Goal: Communication & Community: Answer question/provide support

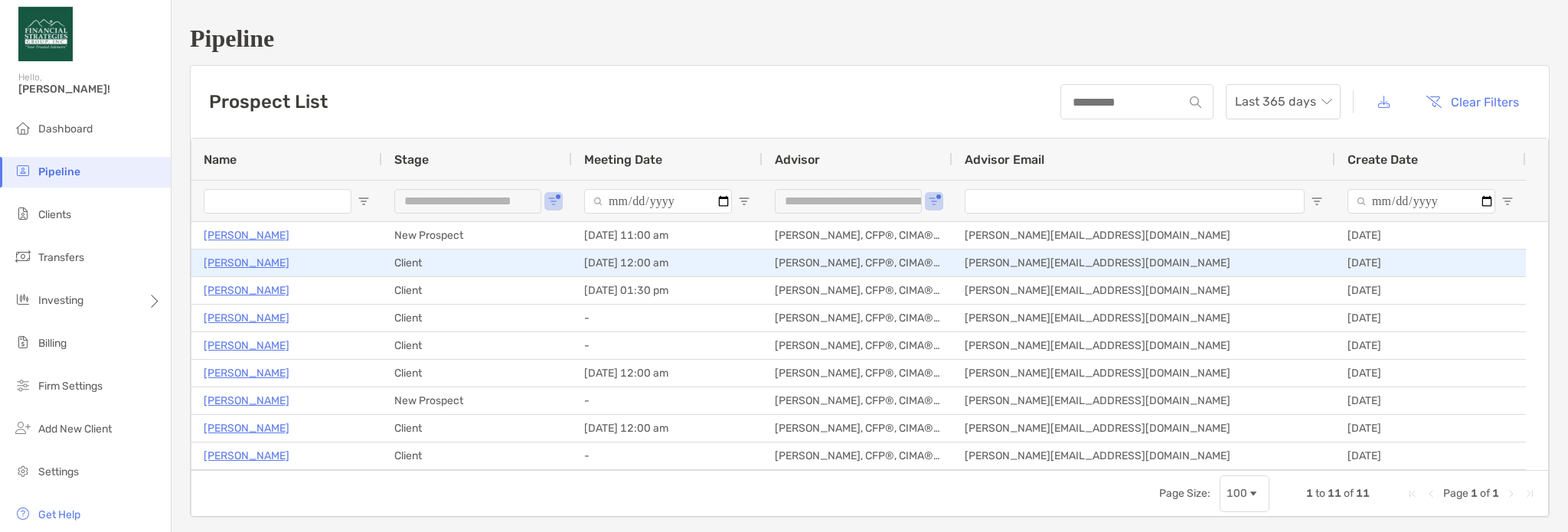
click at [227, 260] on p "[PERSON_NAME]" at bounding box center [247, 262] width 86 height 19
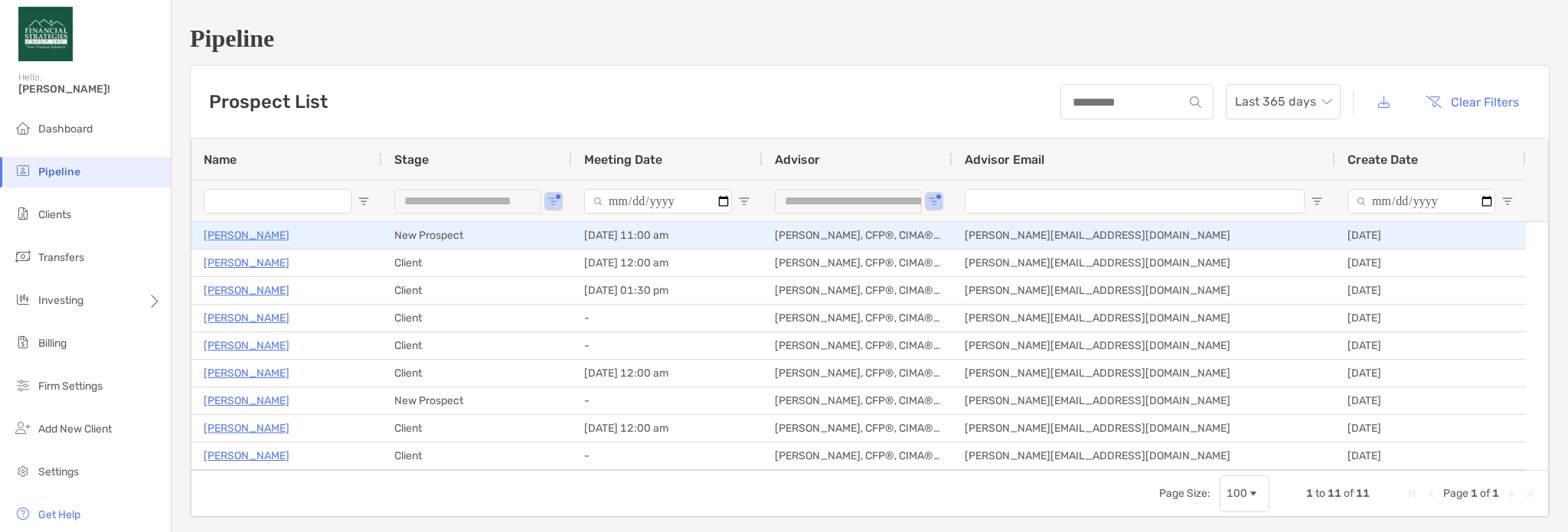
click at [282, 229] on div "[PERSON_NAME]" at bounding box center [287, 236] width 167 height 25
click at [248, 233] on p "[PERSON_NAME]" at bounding box center [247, 235] width 86 height 19
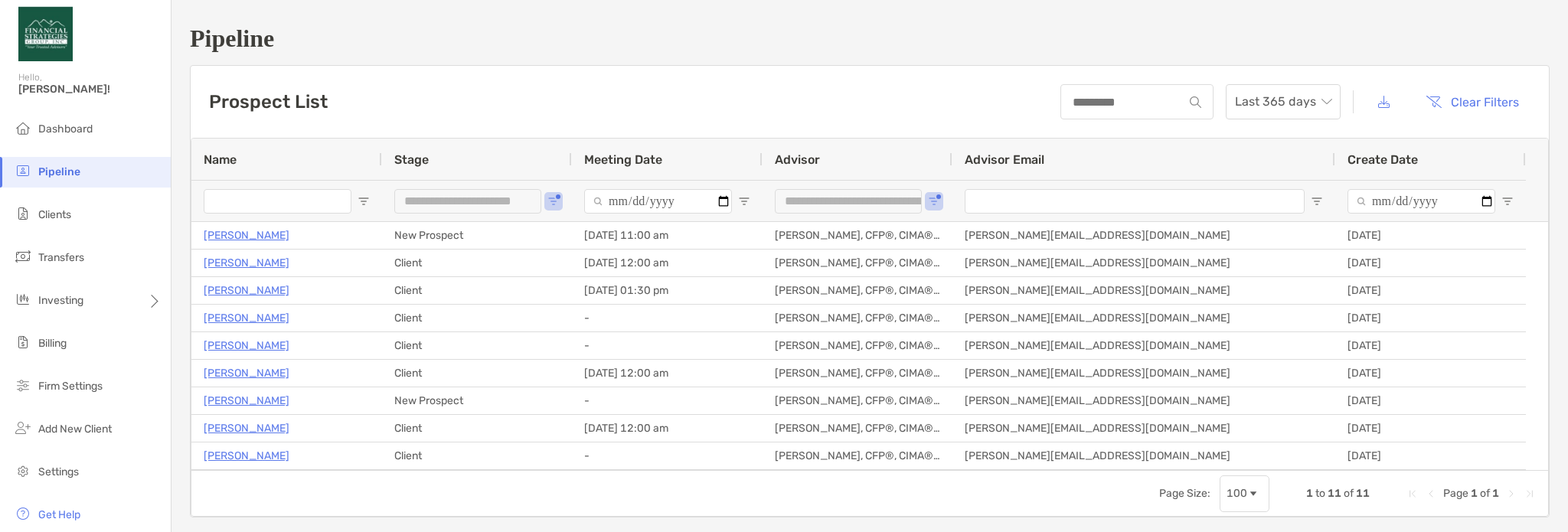
click at [774, 75] on div "Prospect List Last 365 days Clear Filters" at bounding box center [869, 101] width 1358 height 72
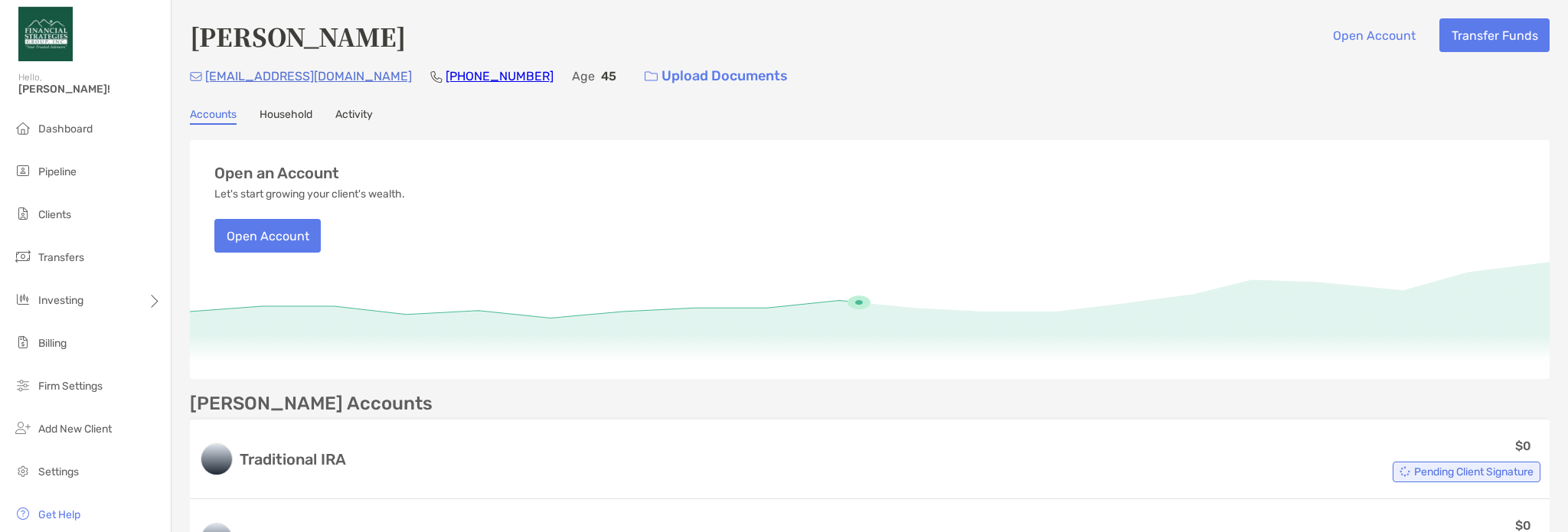
click at [346, 115] on link "Activity" at bounding box center [353, 116] width 37 height 17
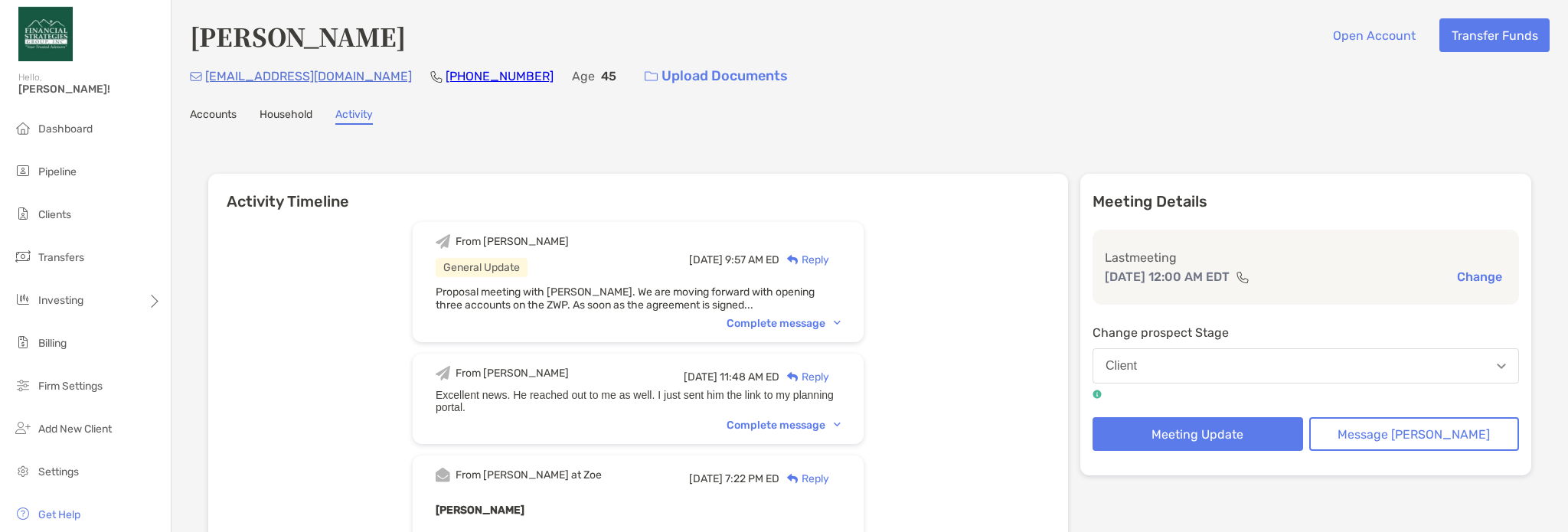
click at [219, 113] on link "Accounts" at bounding box center [213, 116] width 46 height 17
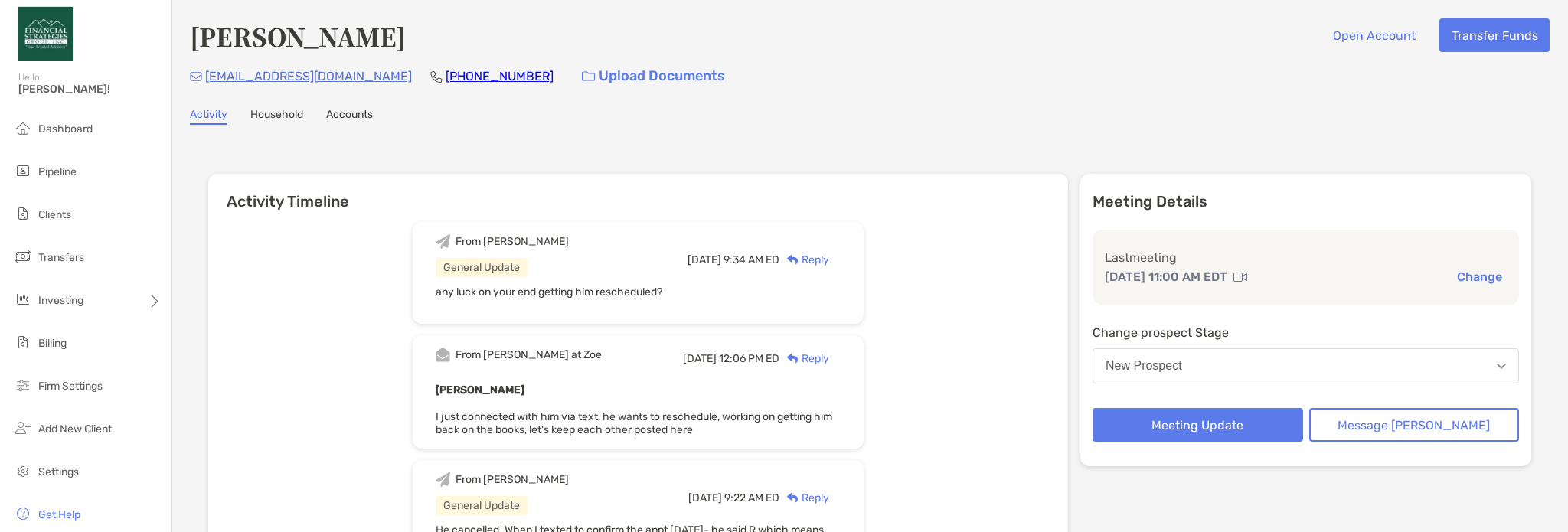
click at [829, 253] on div "Reply" at bounding box center [804, 260] width 50 height 16
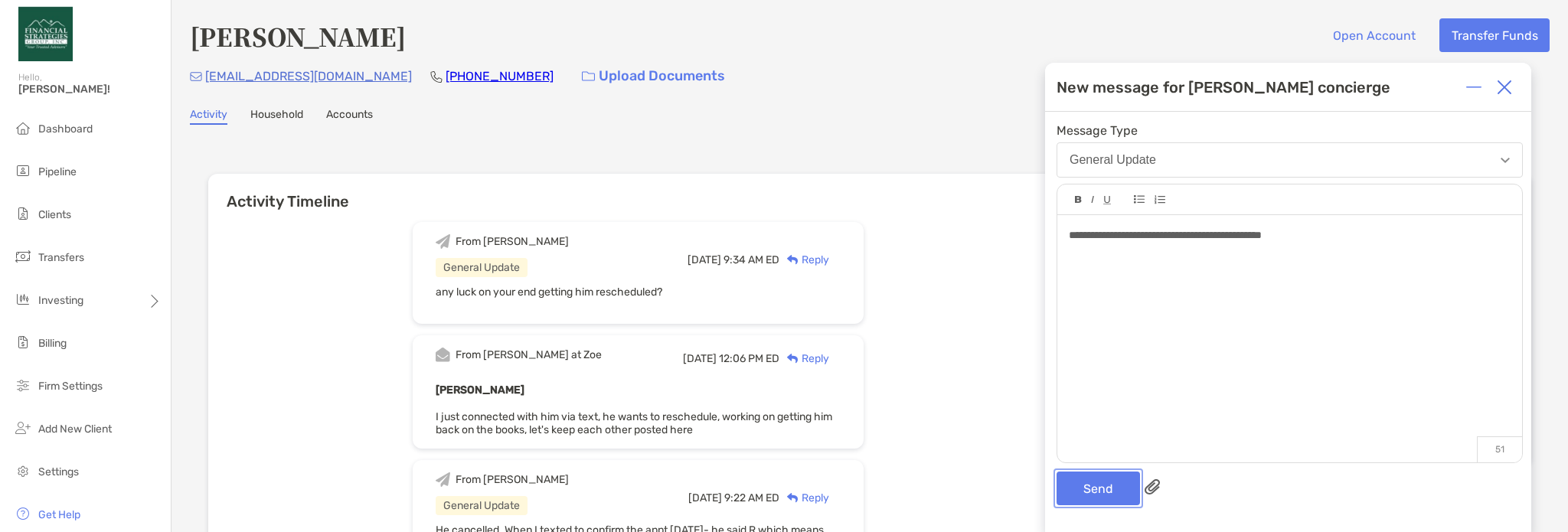
click at [1111, 490] on button "Send" at bounding box center [1098, 487] width 84 height 34
